Goal: Entertainment & Leisure: Browse casually

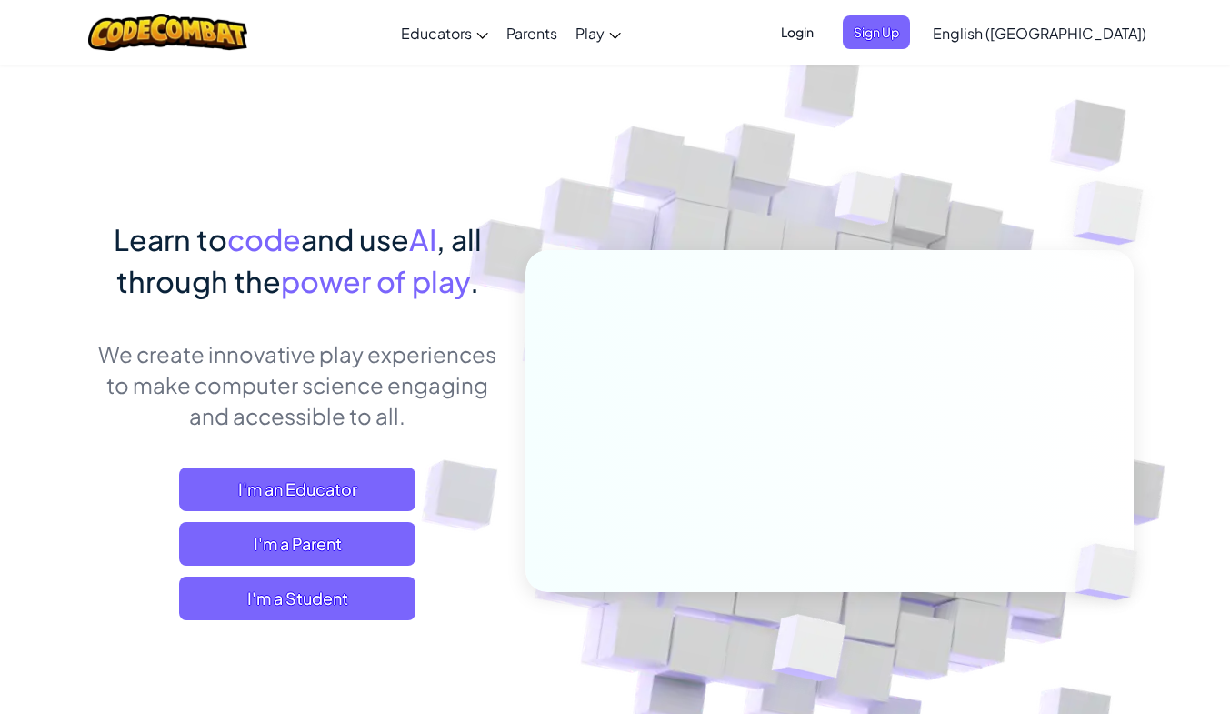
click at [215, 595] on span "I'm a Student" at bounding box center [297, 598] width 236 height 44
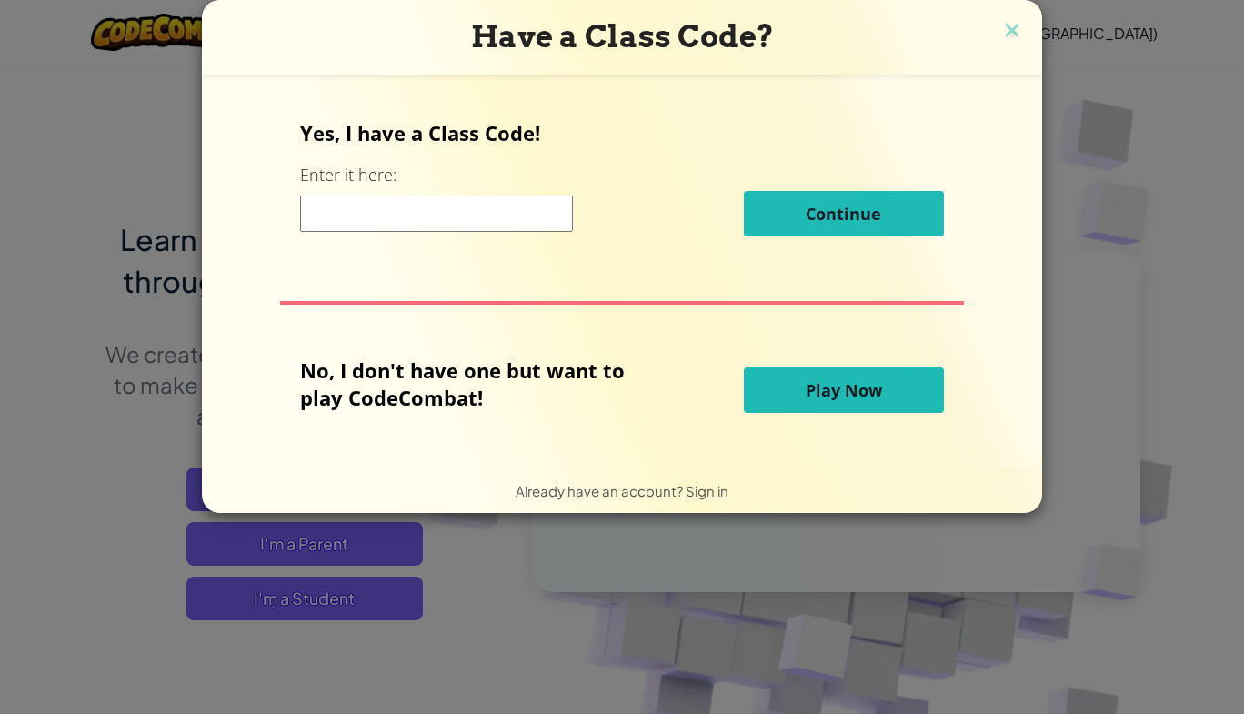
click at [852, 386] on span "Play Now" at bounding box center [844, 390] width 76 height 22
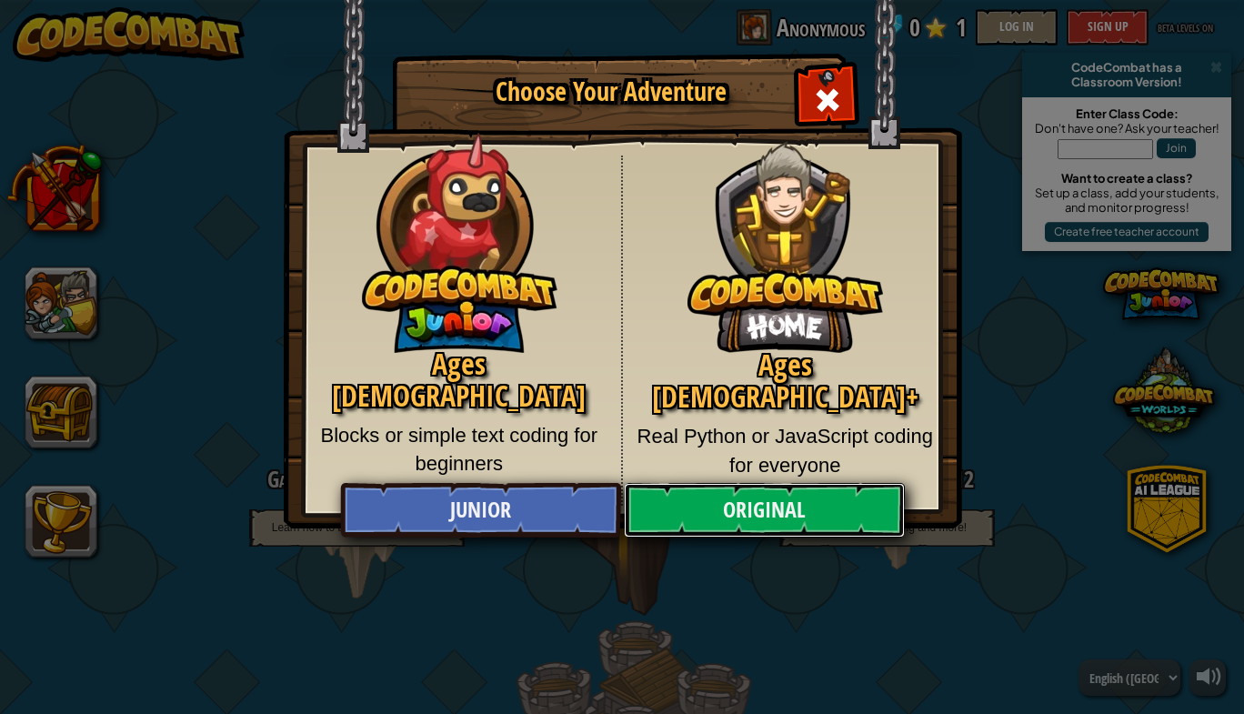
click at [814, 507] on link "Original" at bounding box center [764, 510] width 280 height 55
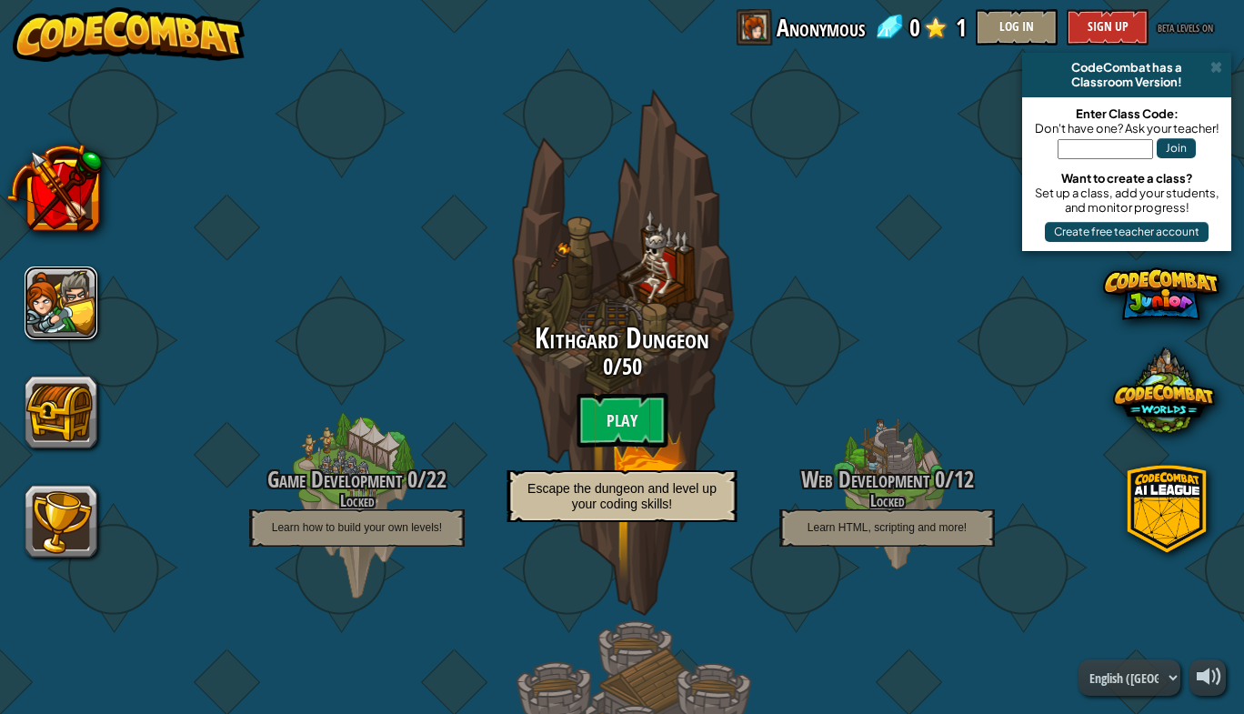
click at [65, 289] on button at bounding box center [61, 302] width 73 height 73
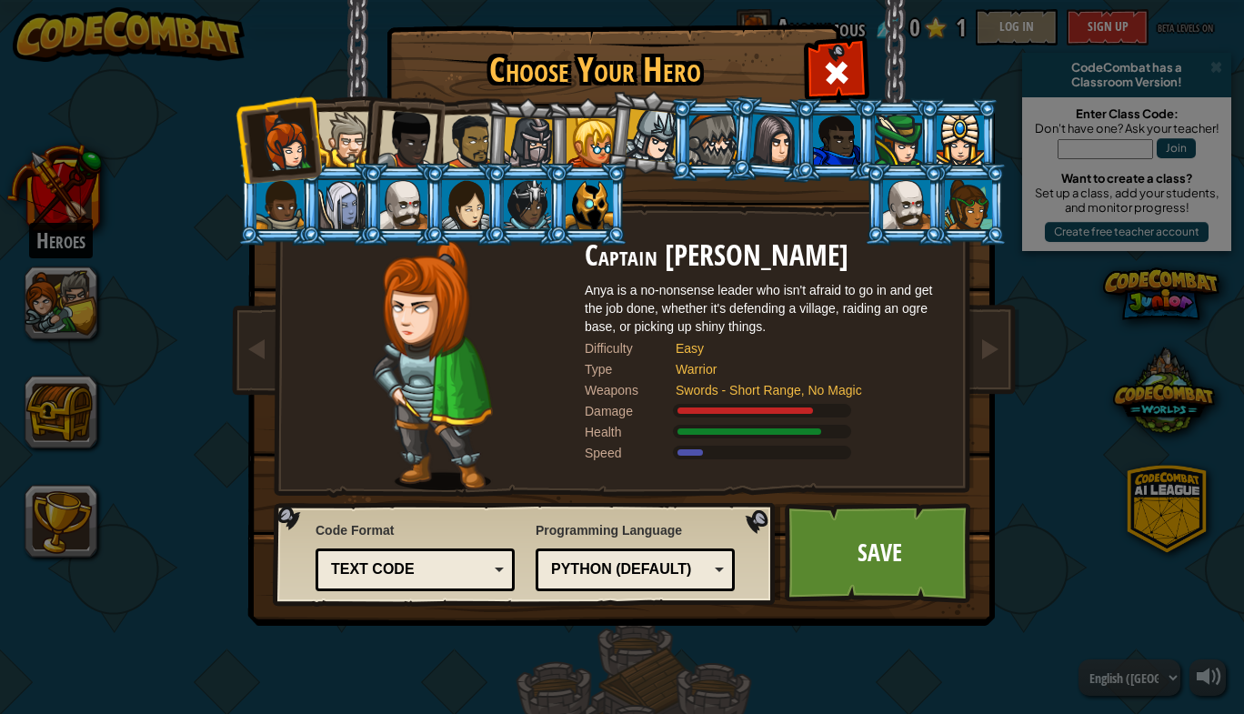
click at [337, 148] on div at bounding box center [345, 139] width 55 height 55
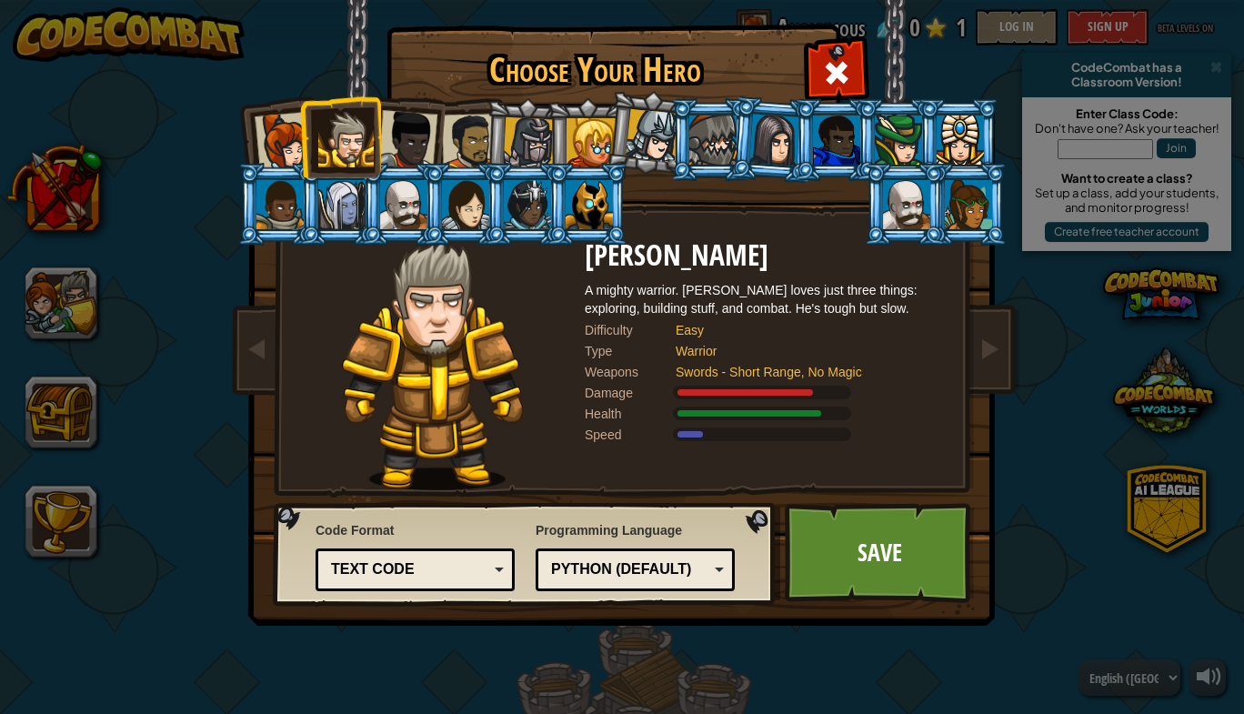
click at [272, 165] on li at bounding box center [278, 204] width 82 height 83
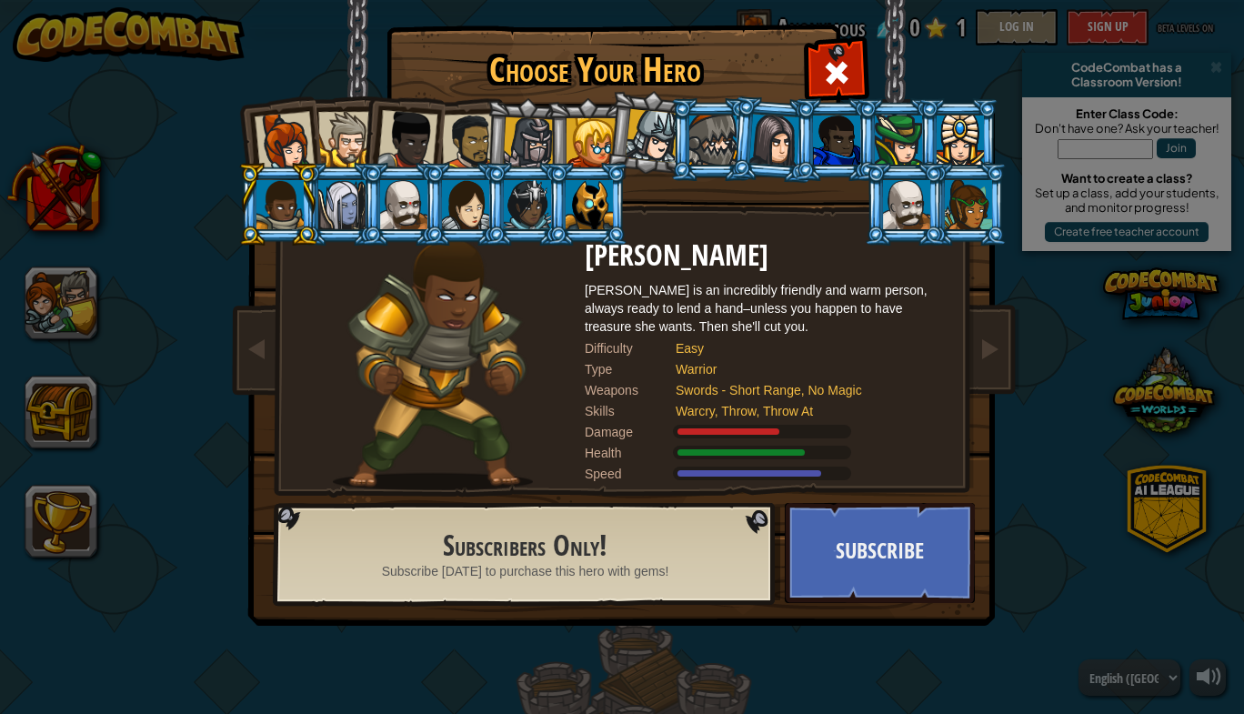
click at [293, 135] on div at bounding box center [285, 142] width 60 height 60
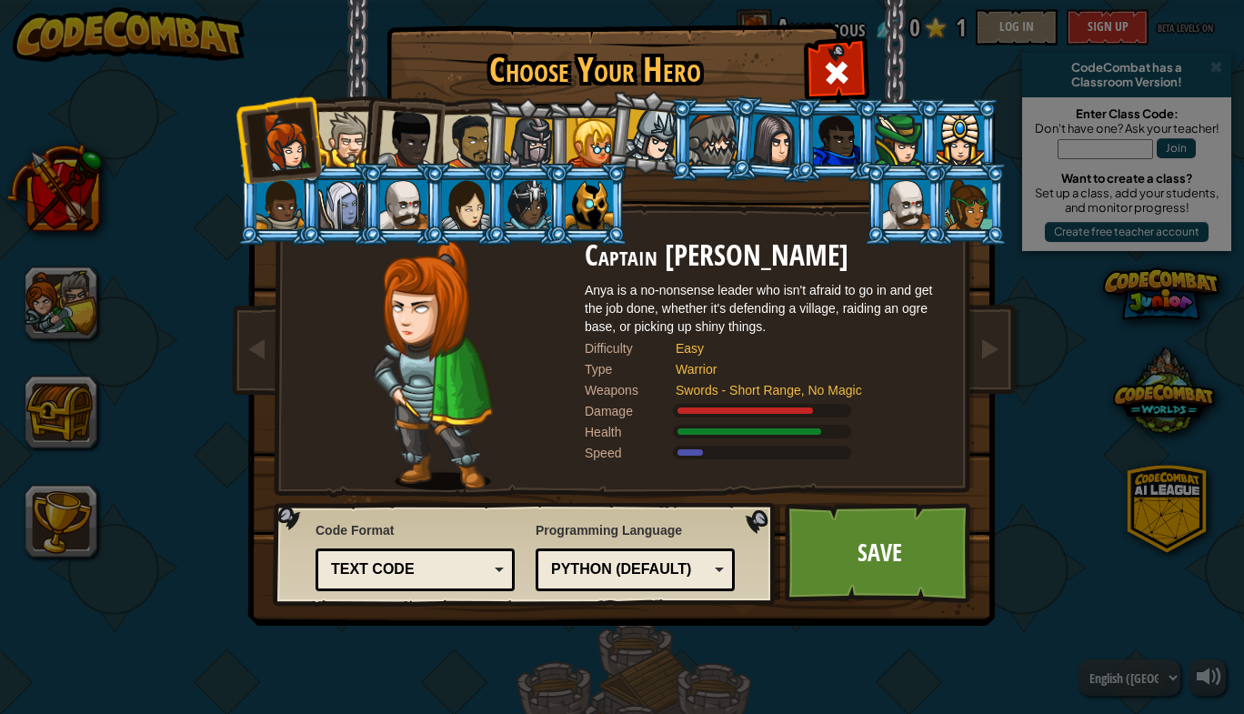
click at [534, 140] on div at bounding box center [529, 143] width 52 height 52
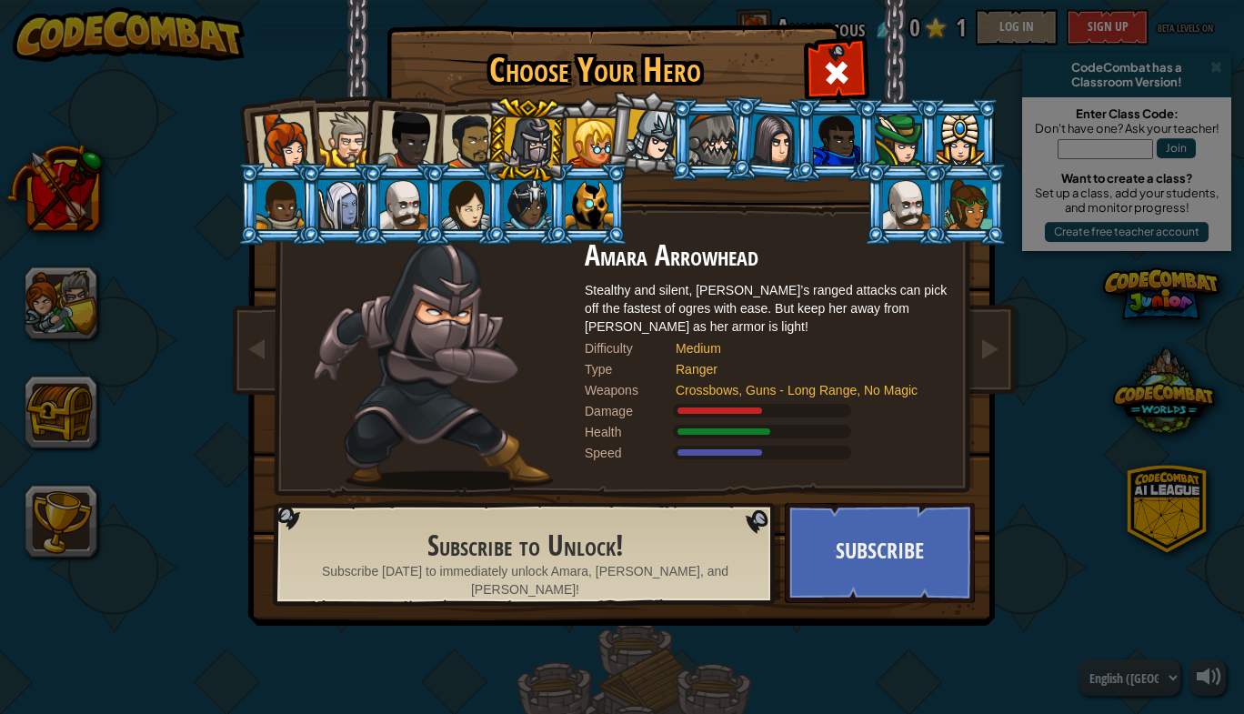
click at [605, 129] on div at bounding box center [590, 142] width 49 height 49
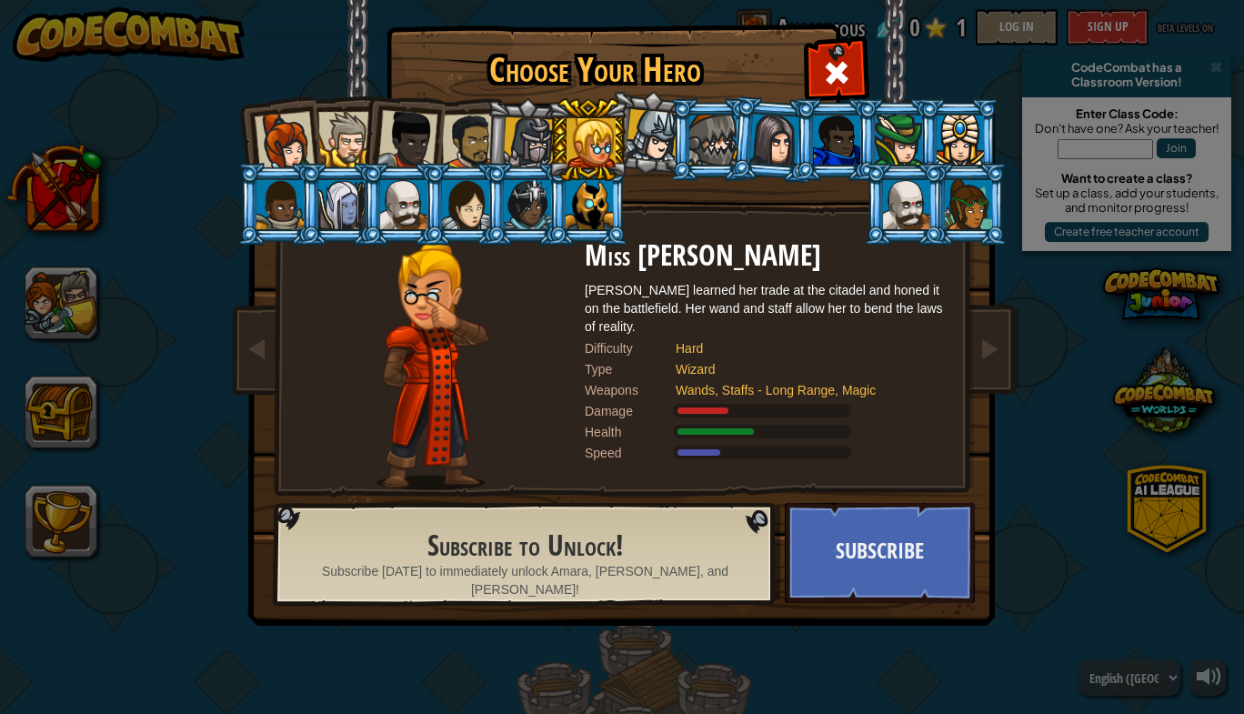
click at [453, 135] on div at bounding box center [470, 142] width 56 height 56
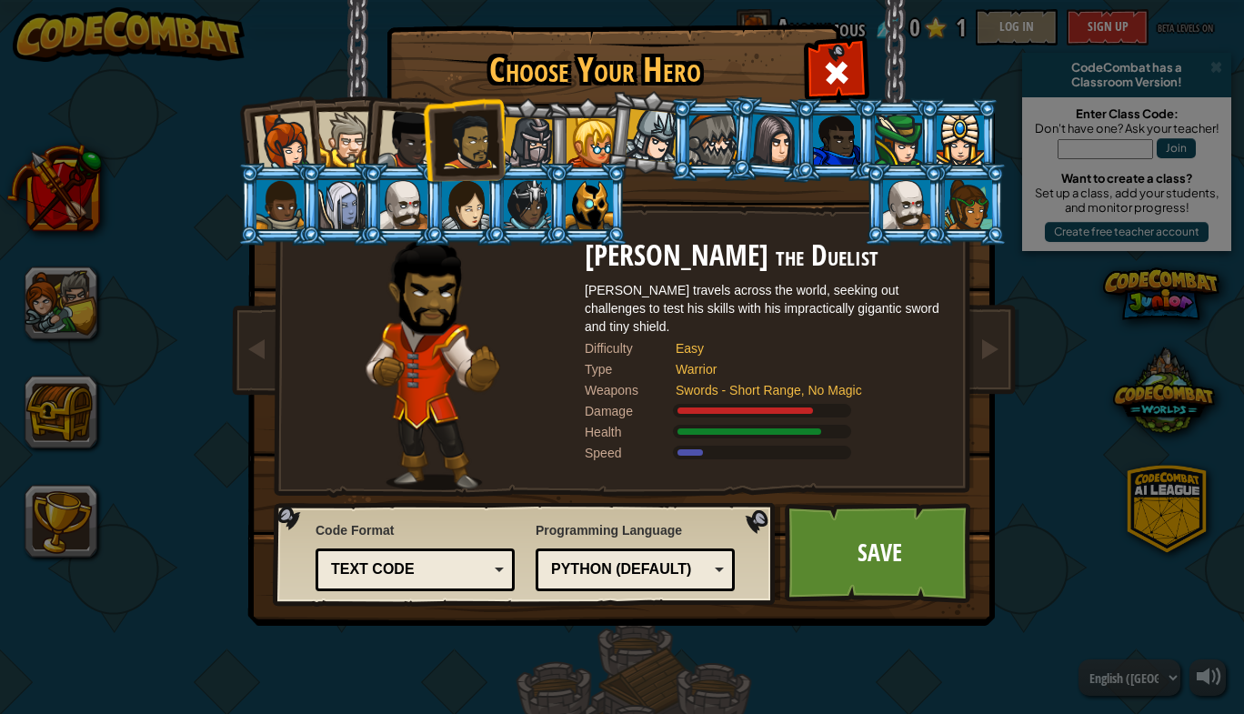
click at [384, 132] on div at bounding box center [407, 140] width 60 height 60
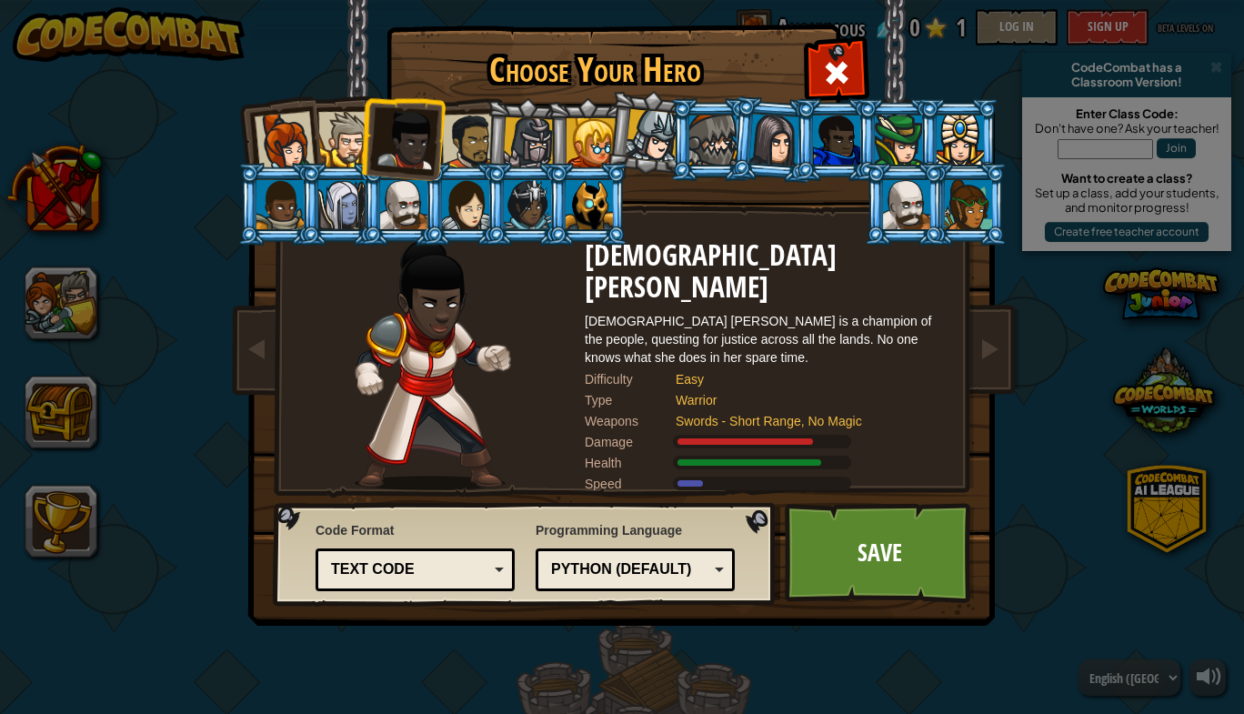
click at [342, 148] on div at bounding box center [345, 139] width 55 height 55
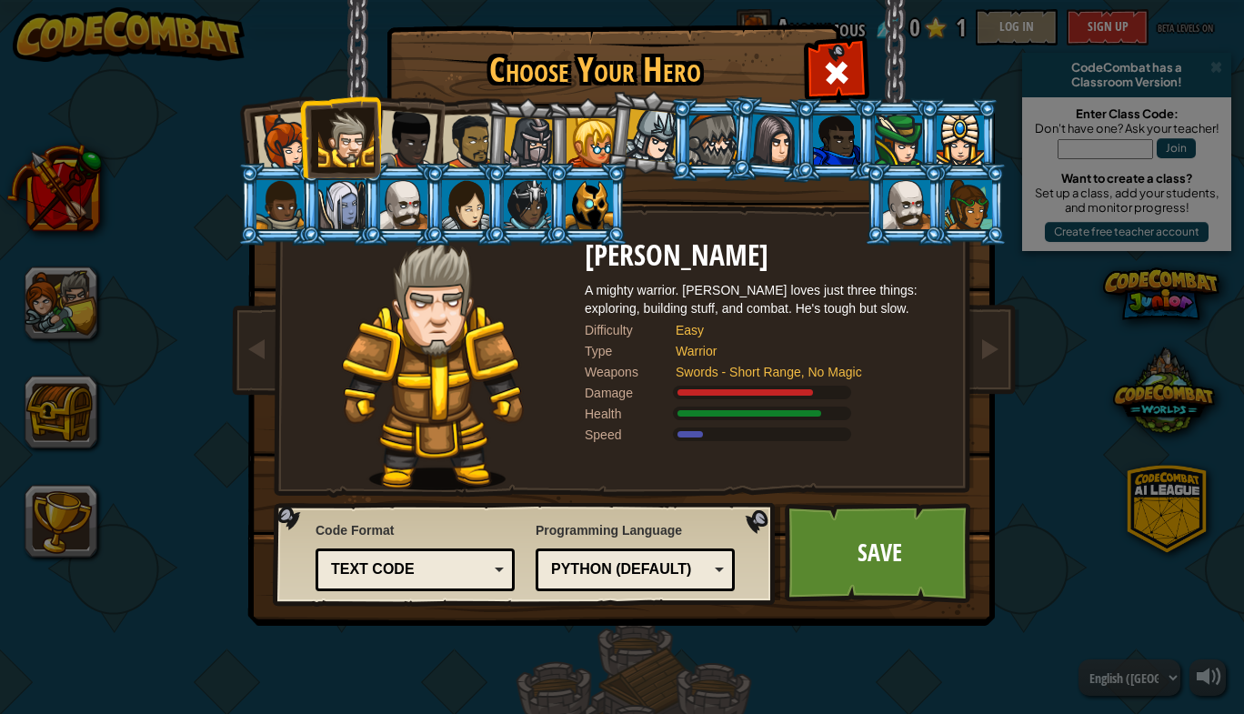
click at [284, 142] on div at bounding box center [285, 142] width 60 height 60
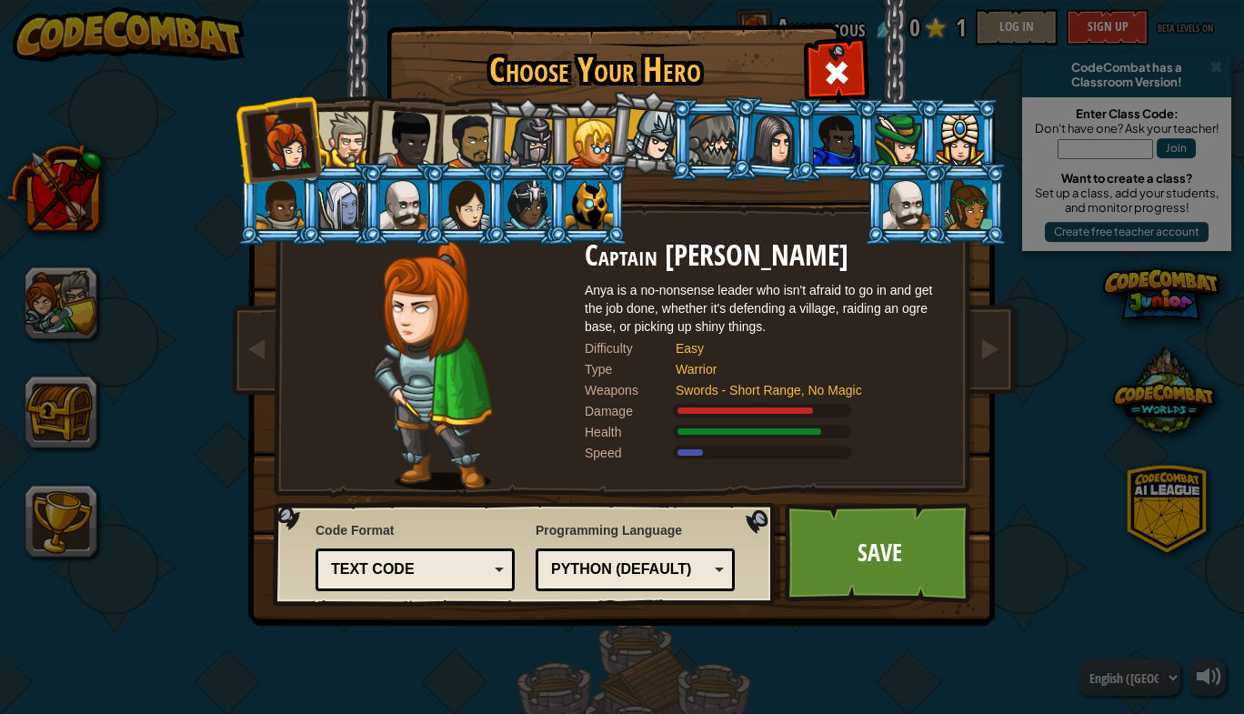
click at [360, 142] on li at bounding box center [401, 136] width 89 height 89
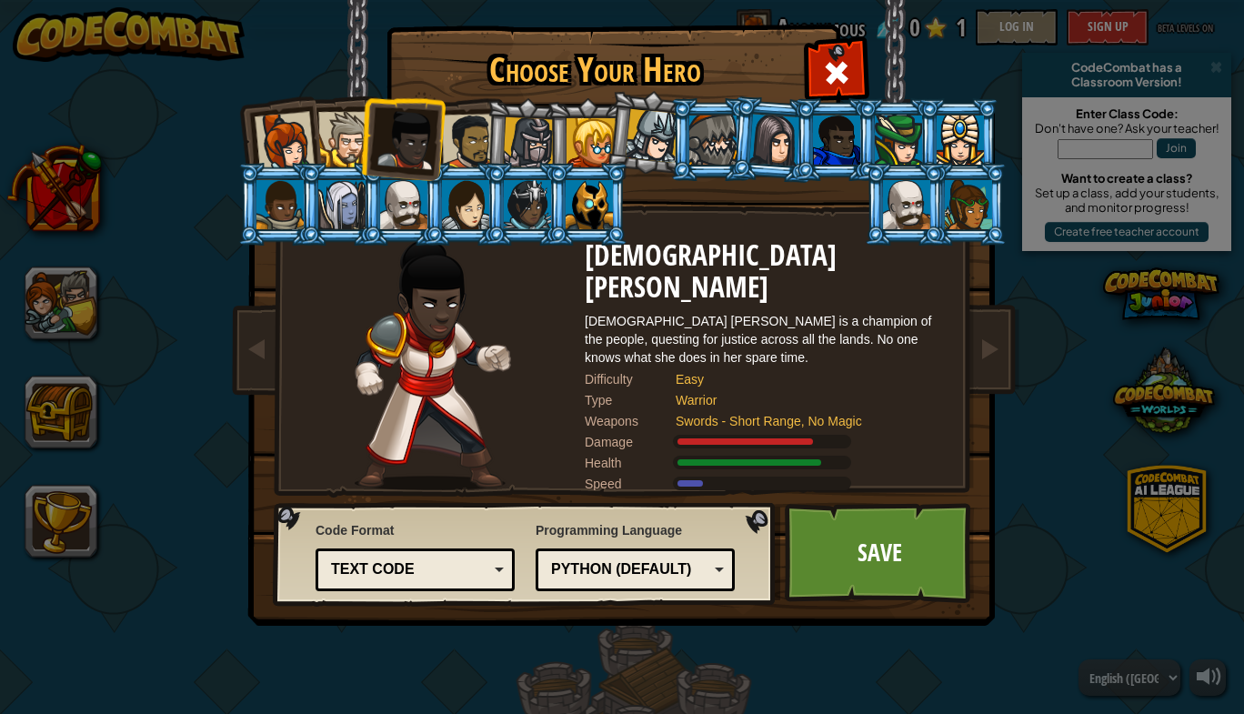
click at [352, 143] on div at bounding box center [345, 139] width 55 height 55
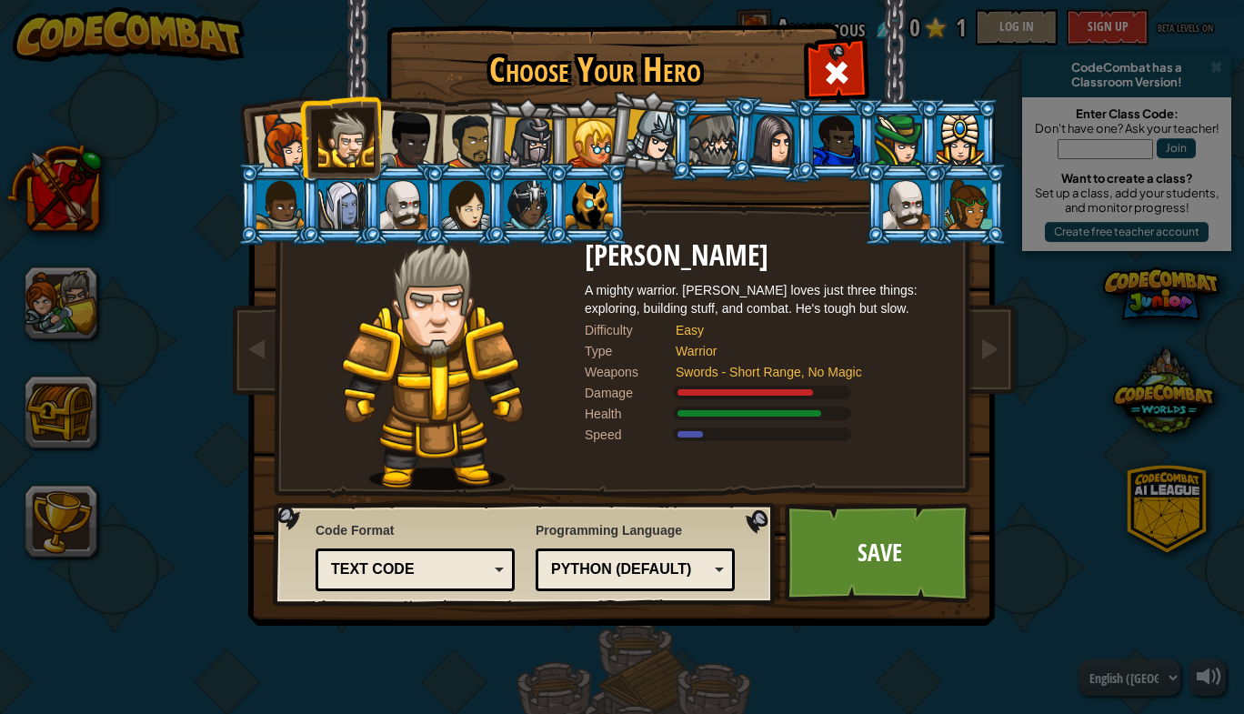
click at [628, 584] on div "Python (Default) JavaScript Lua C++ Java (Experimental) Python (Default)" at bounding box center [635, 569] width 199 height 43
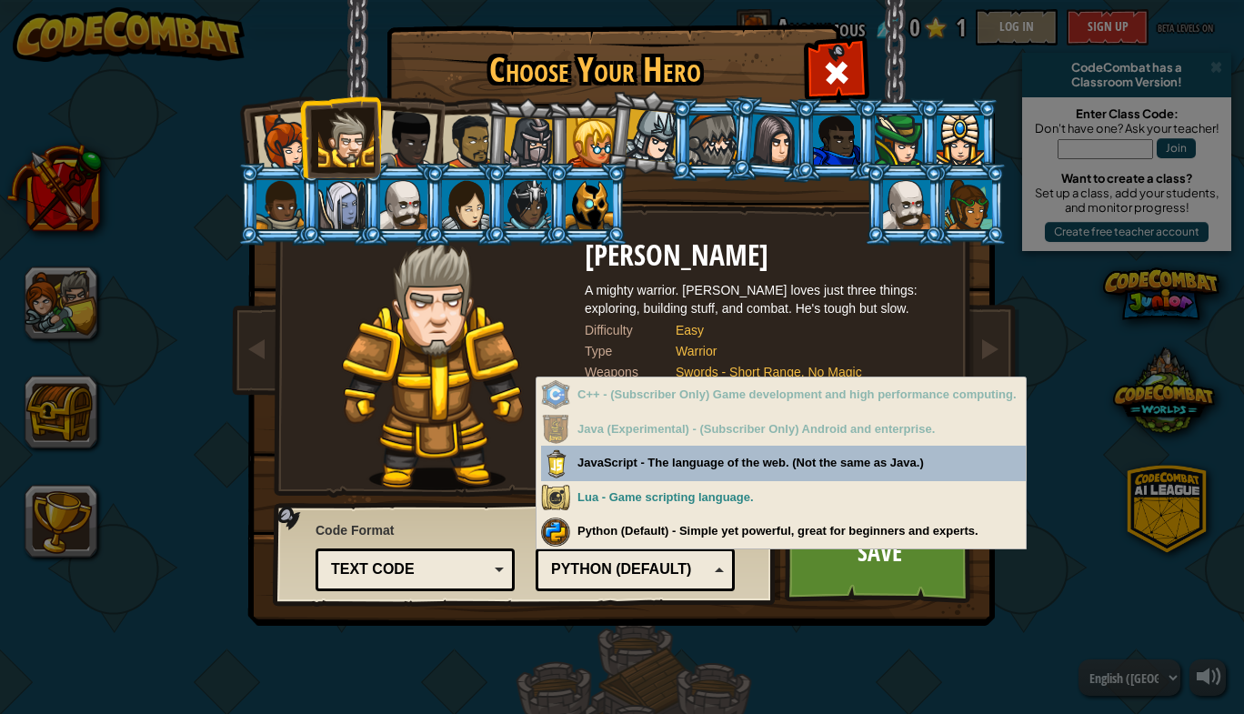
click at [342, 227] on div at bounding box center [341, 204] width 47 height 49
